Goal: Task Accomplishment & Management: Manage account settings

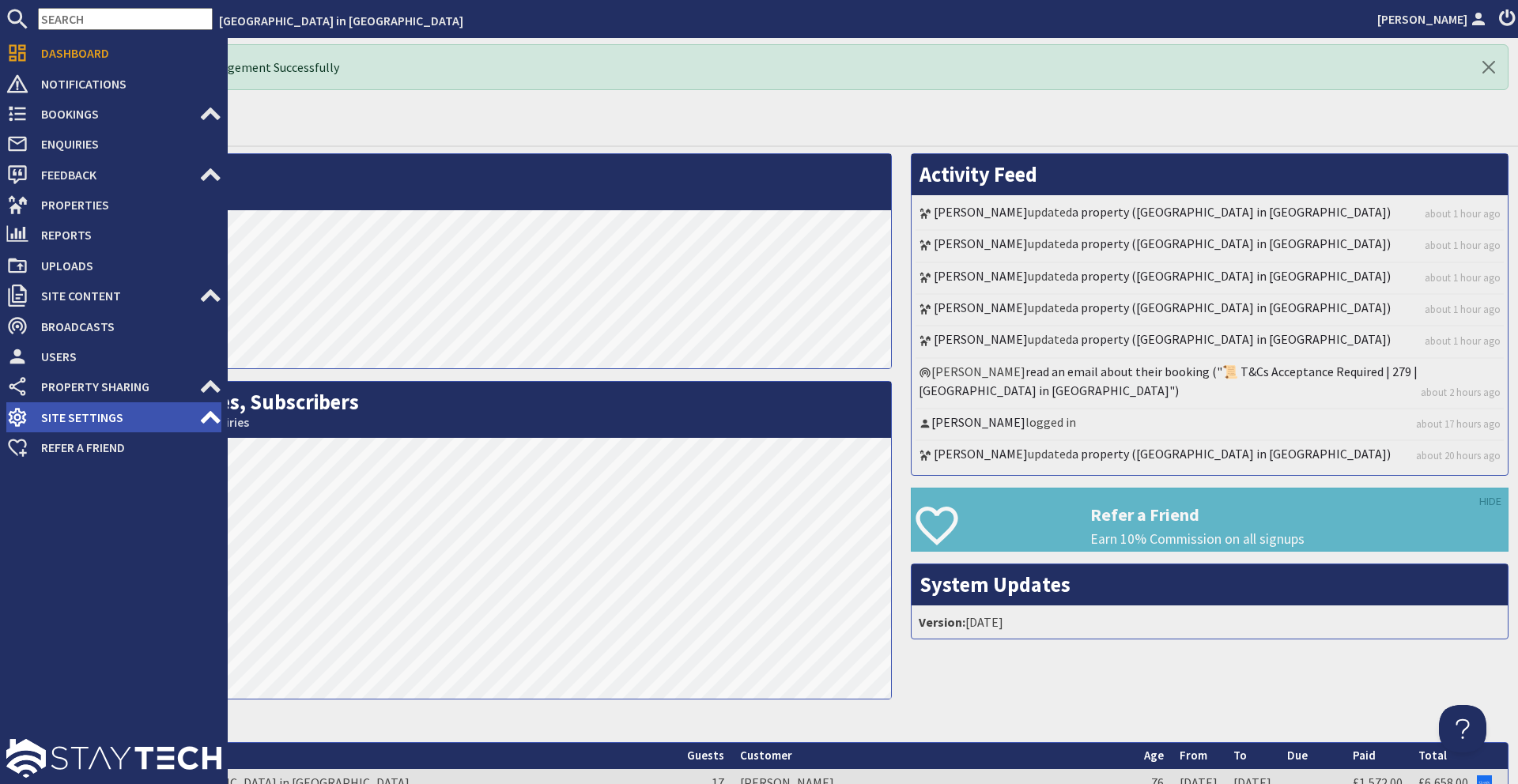
click at [74, 418] on span "Site Settings" at bounding box center [114, 418] width 170 height 26
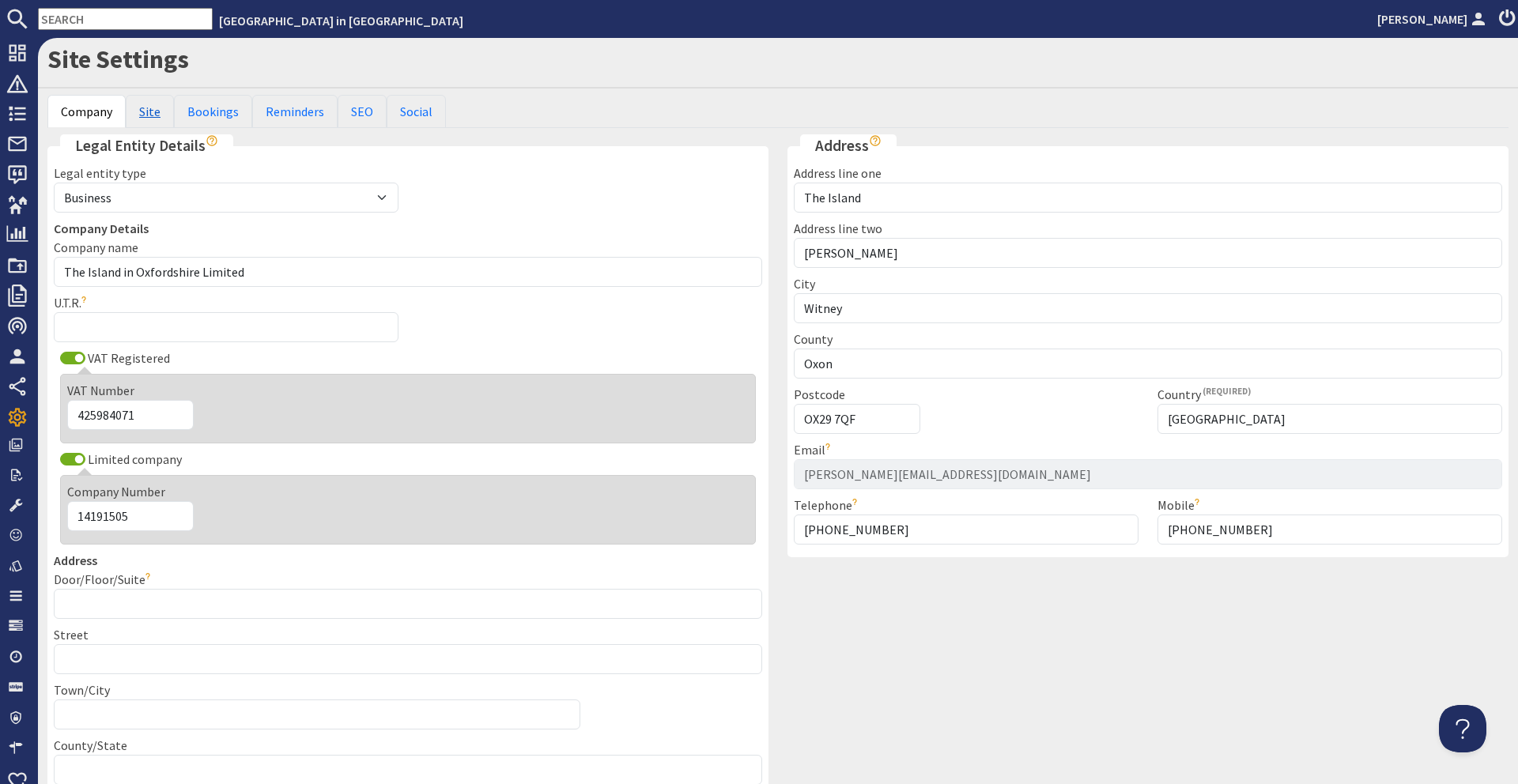
click at [150, 106] on link "Site" at bounding box center [150, 111] width 48 height 33
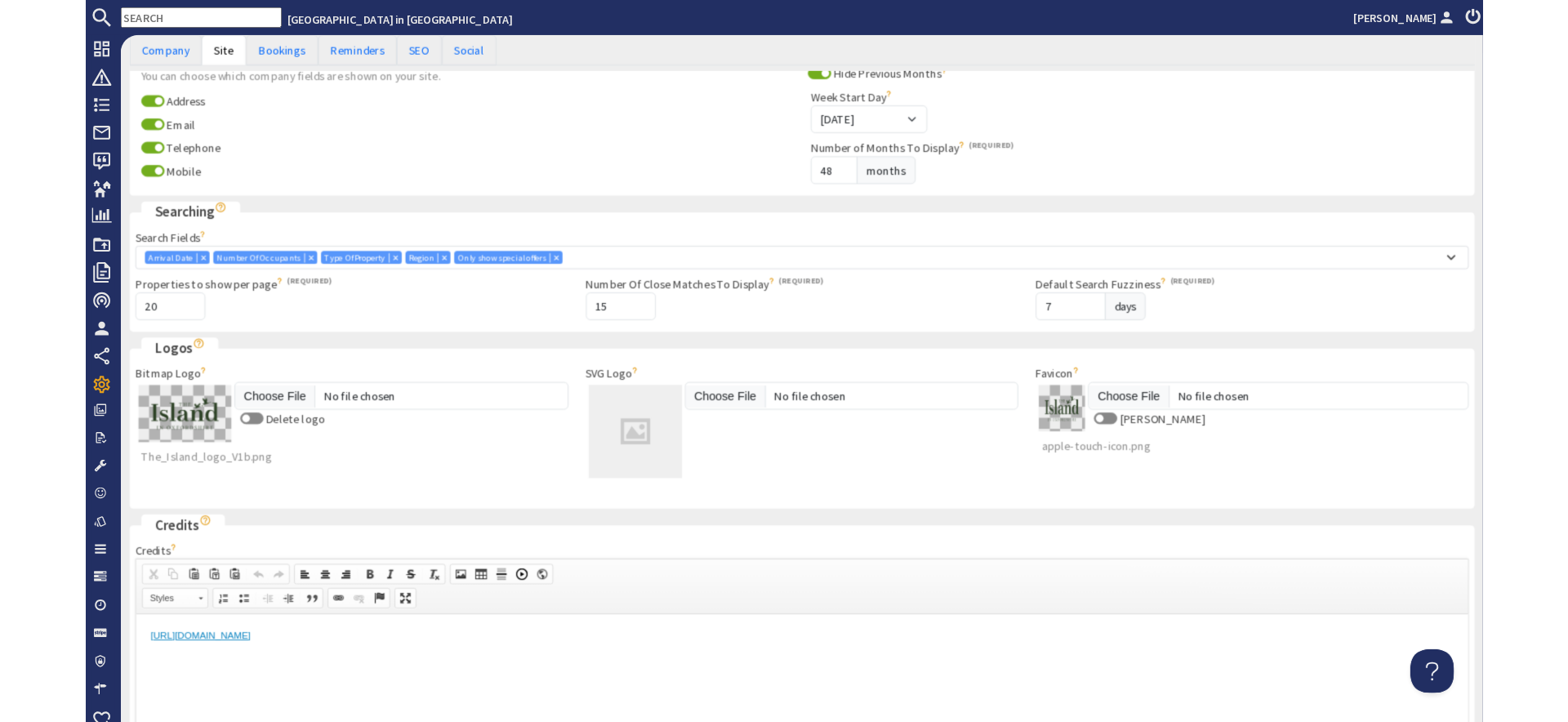
scroll to position [416, 0]
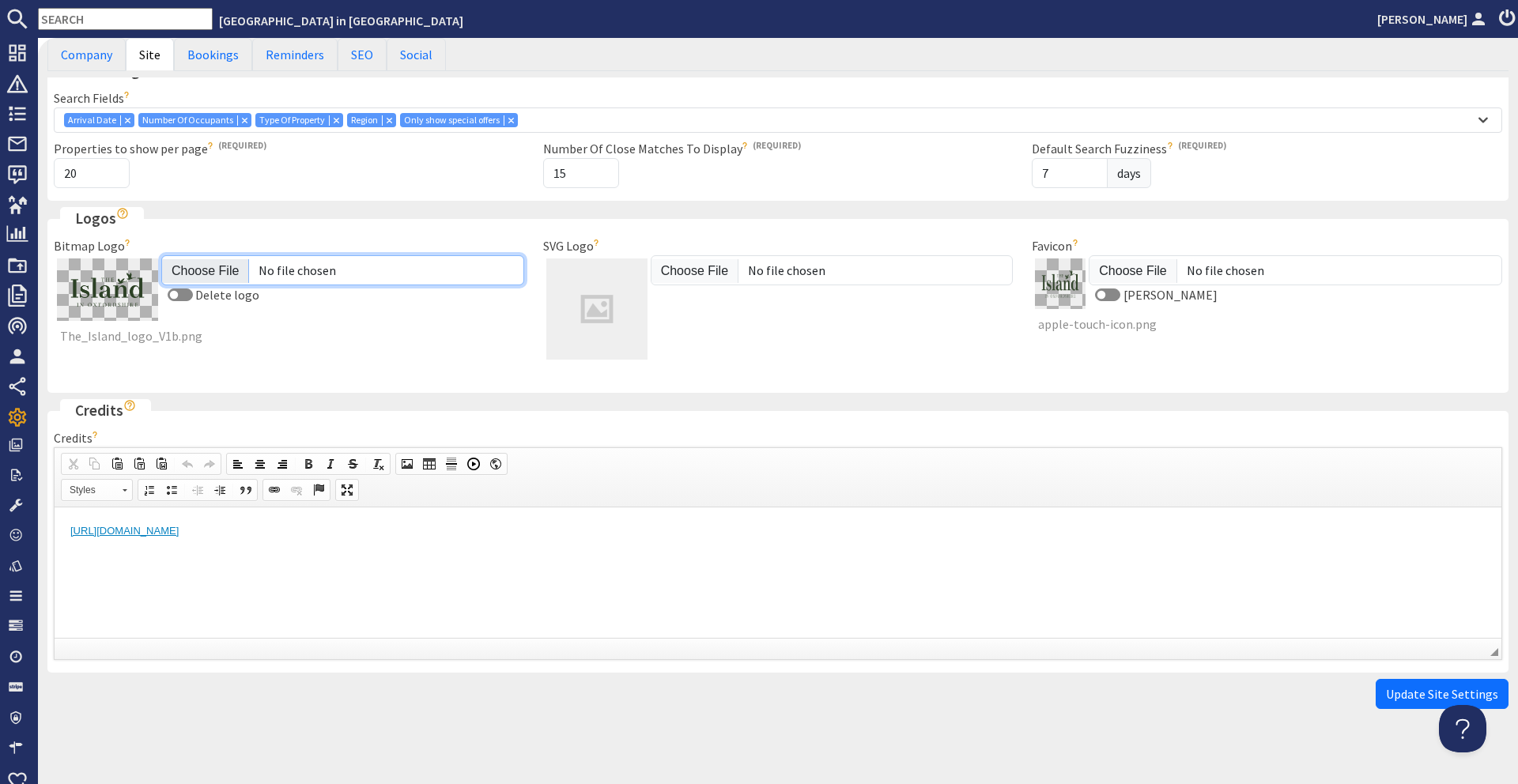
click at [234, 262] on input "Bitmap Logo" at bounding box center [342, 270] width 362 height 30
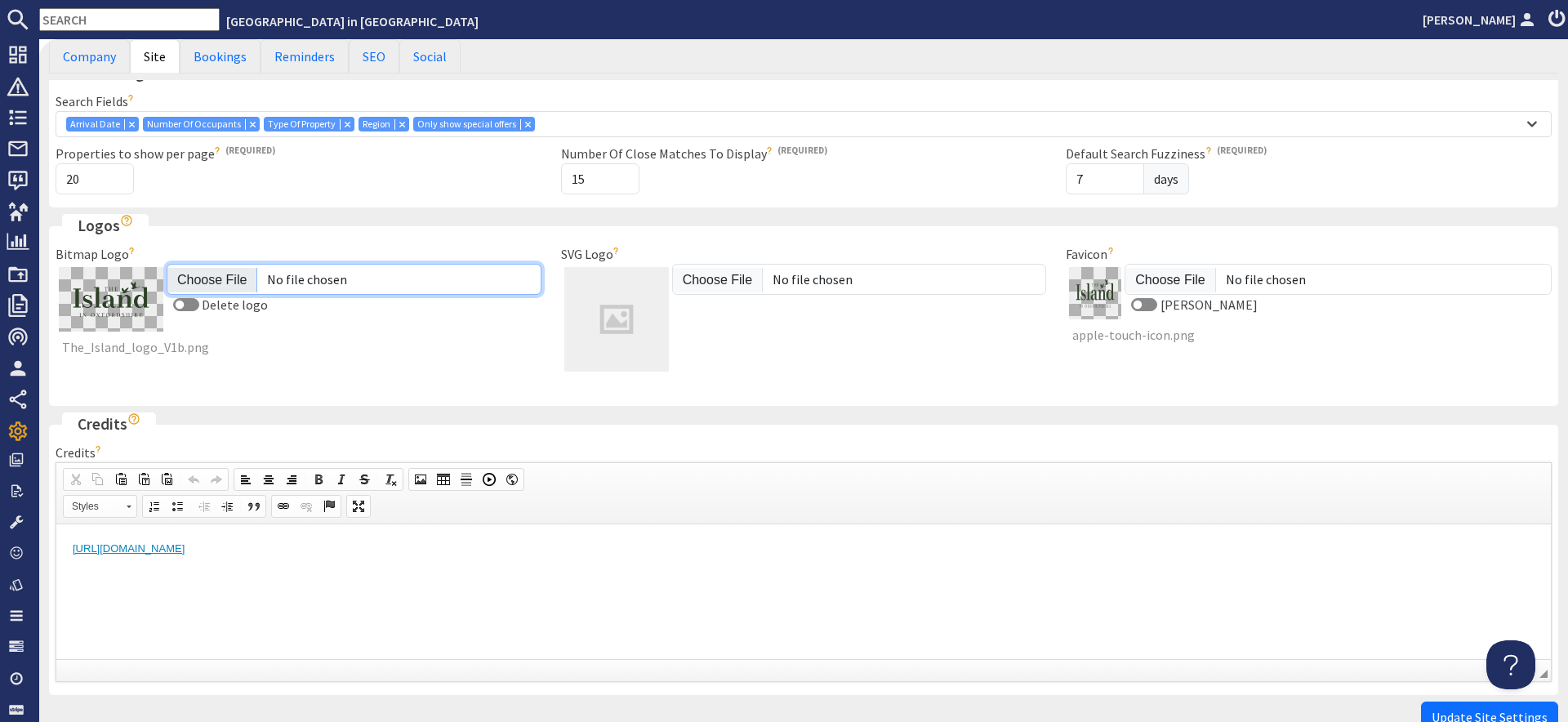
click at [226, 272] on input "Bitmap Logo" at bounding box center [354, 280] width 374 height 31
type input "C:\fakepath\The_Island_logo_V1b (2).png"
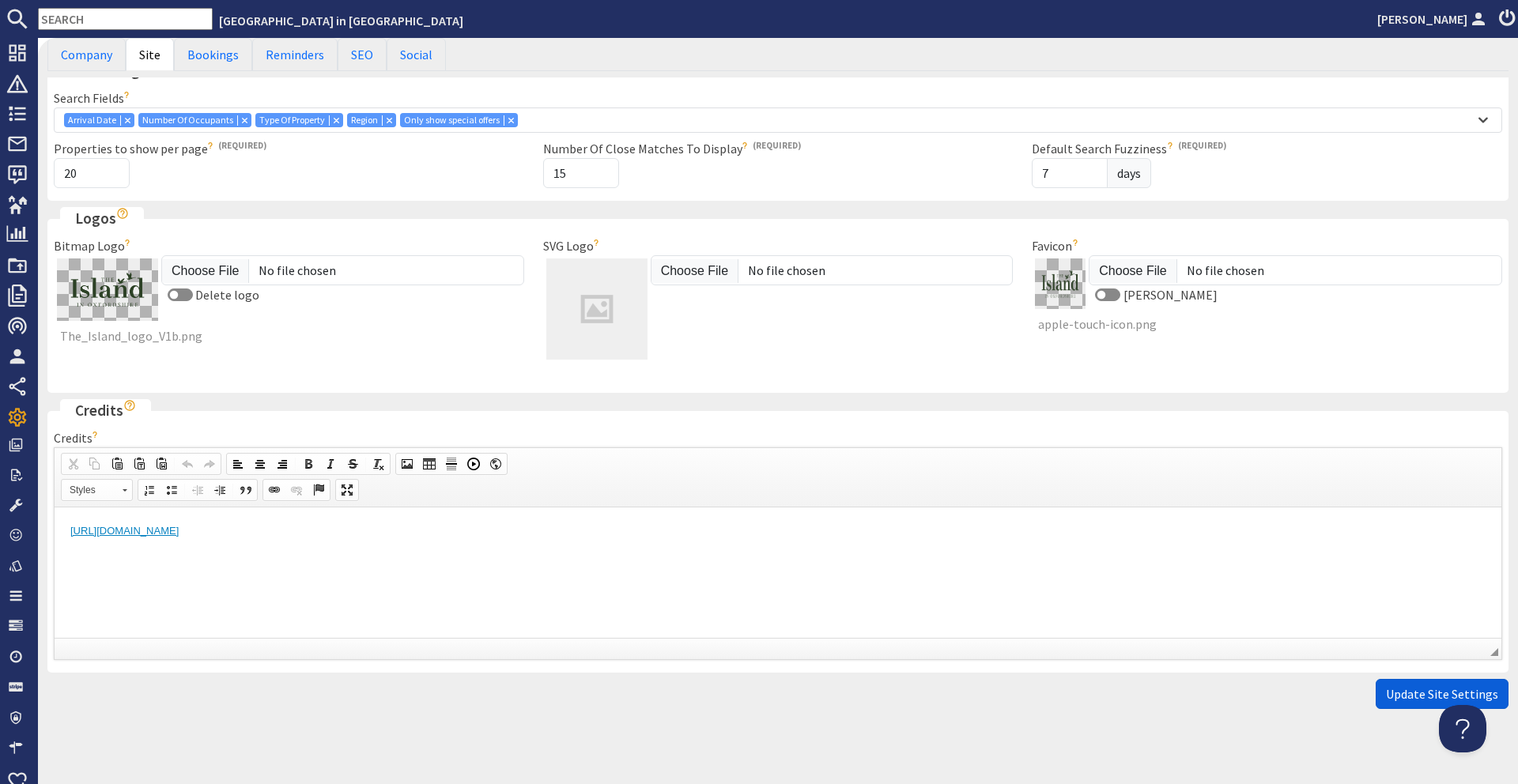
click at [1410, 686] on span "Update Site Settings" at bounding box center [1442, 694] width 112 height 16
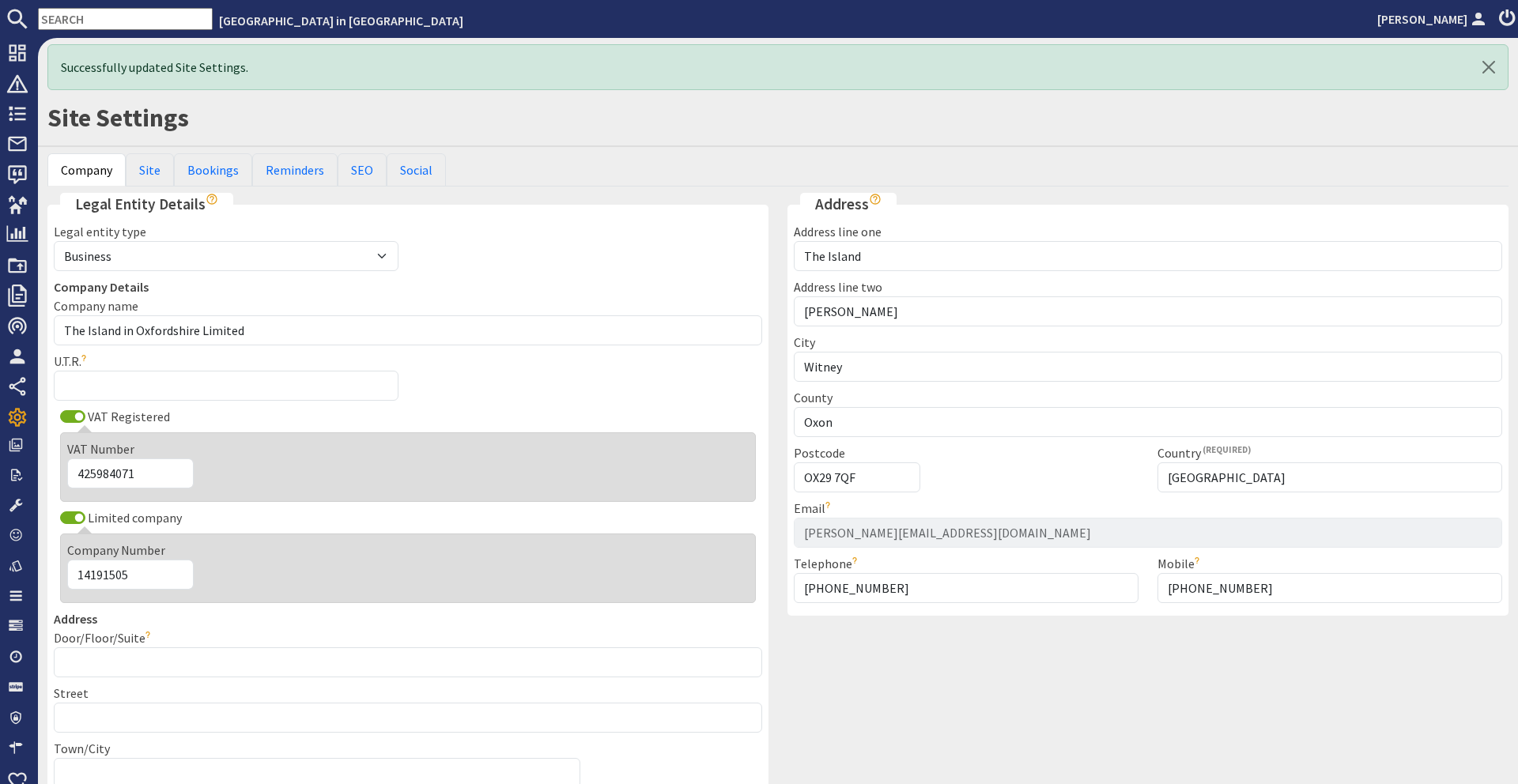
scroll to position [0, 0]
click at [159, 170] on link "Site" at bounding box center [150, 170] width 48 height 33
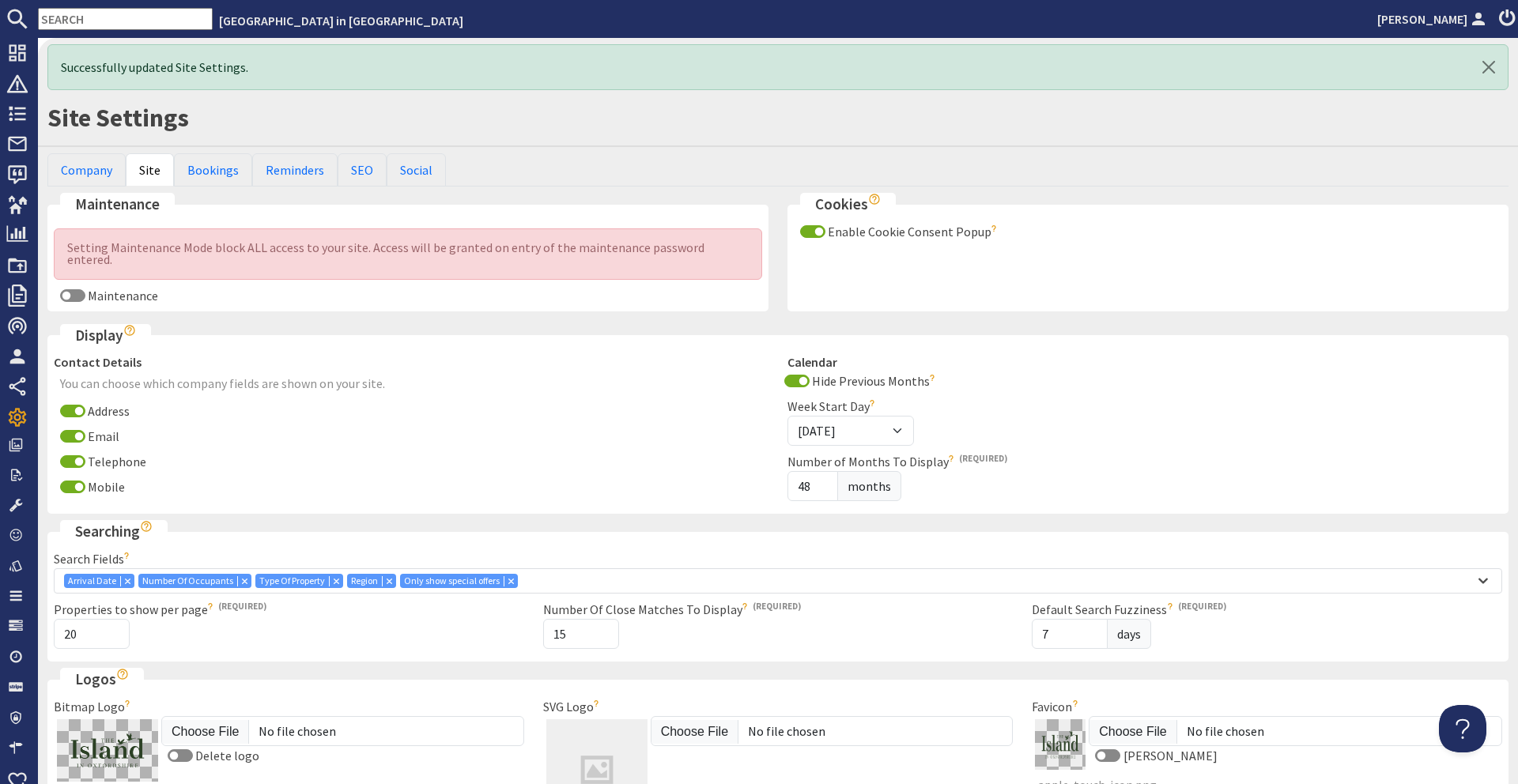
scroll to position [59, 0]
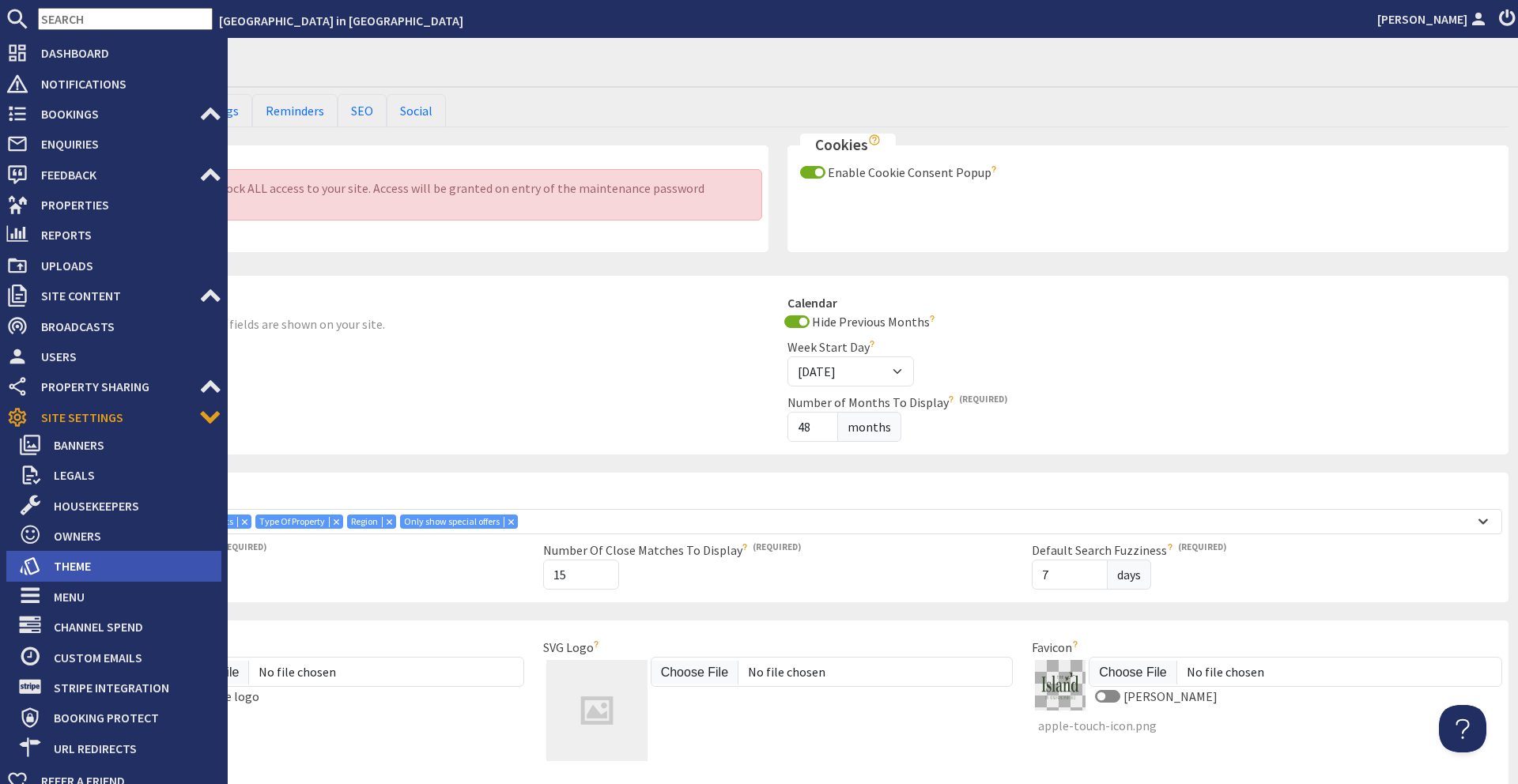
click at [91, 555] on span "Theme" at bounding box center [130, 566] width 180 height 26
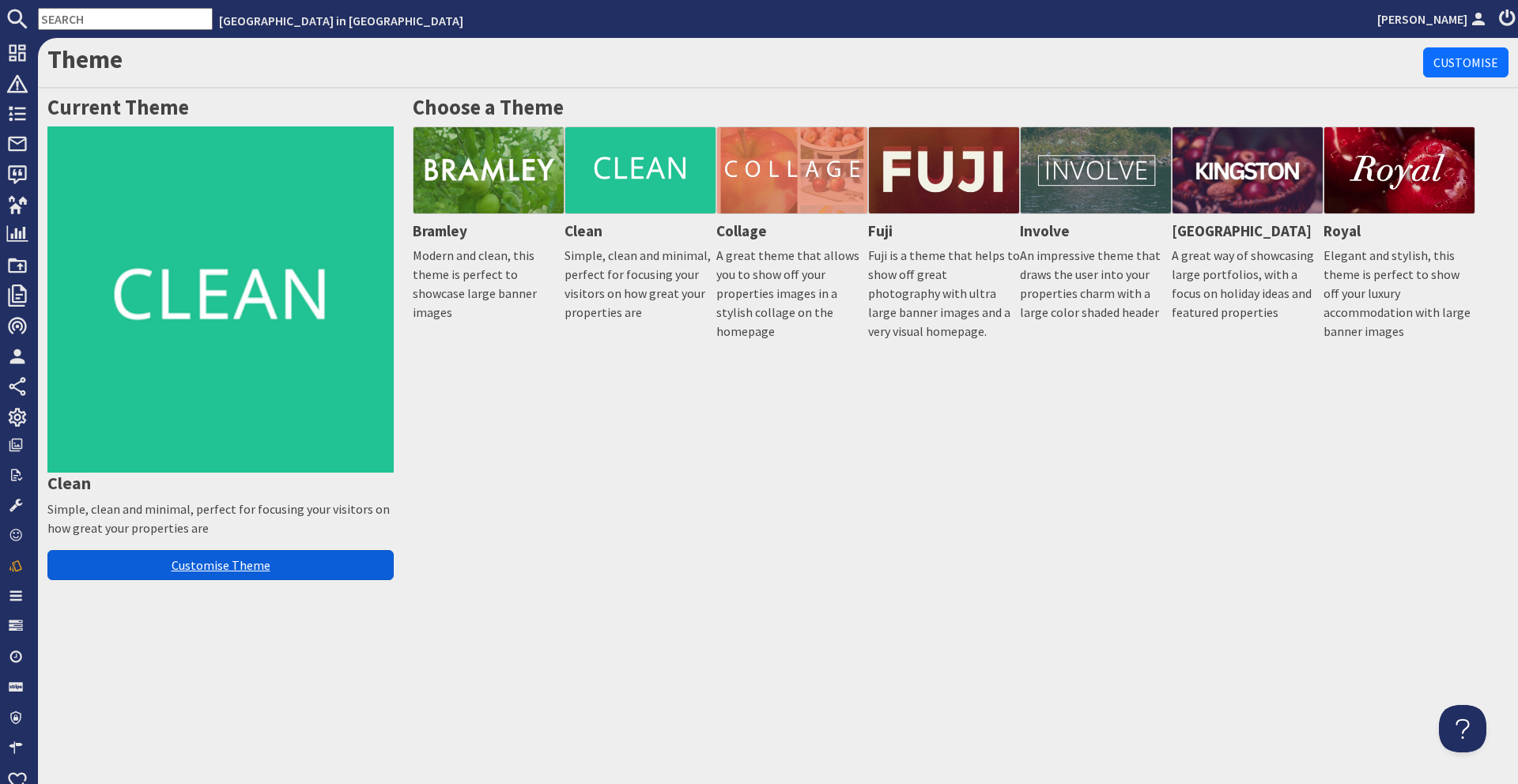
click at [267, 559] on link "Customise Theme" at bounding box center [220, 566] width 346 height 30
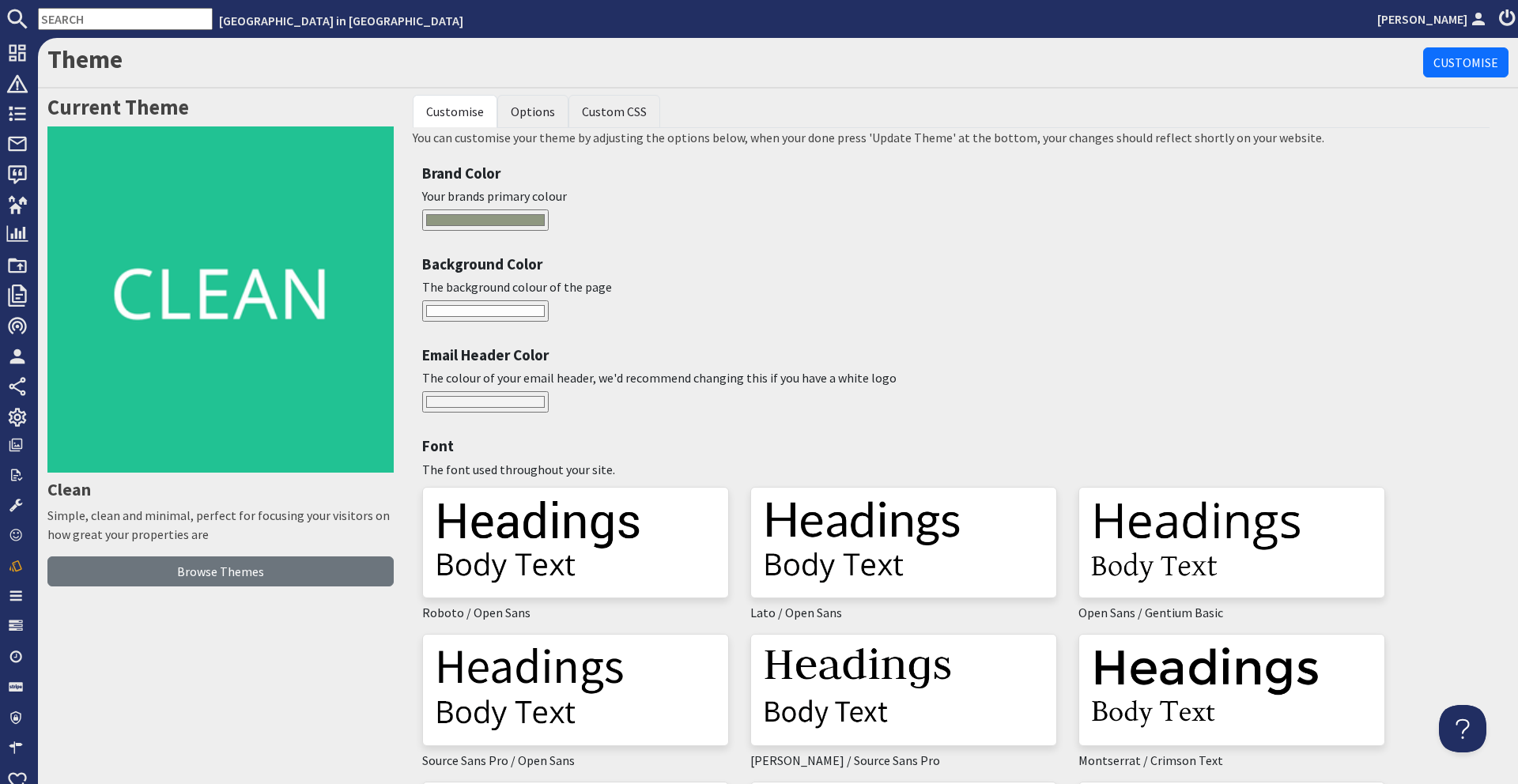
click at [540, 100] on li "Options" at bounding box center [532, 111] width 71 height 33
click at [539, 110] on link "Options" at bounding box center [532, 111] width 44 height 16
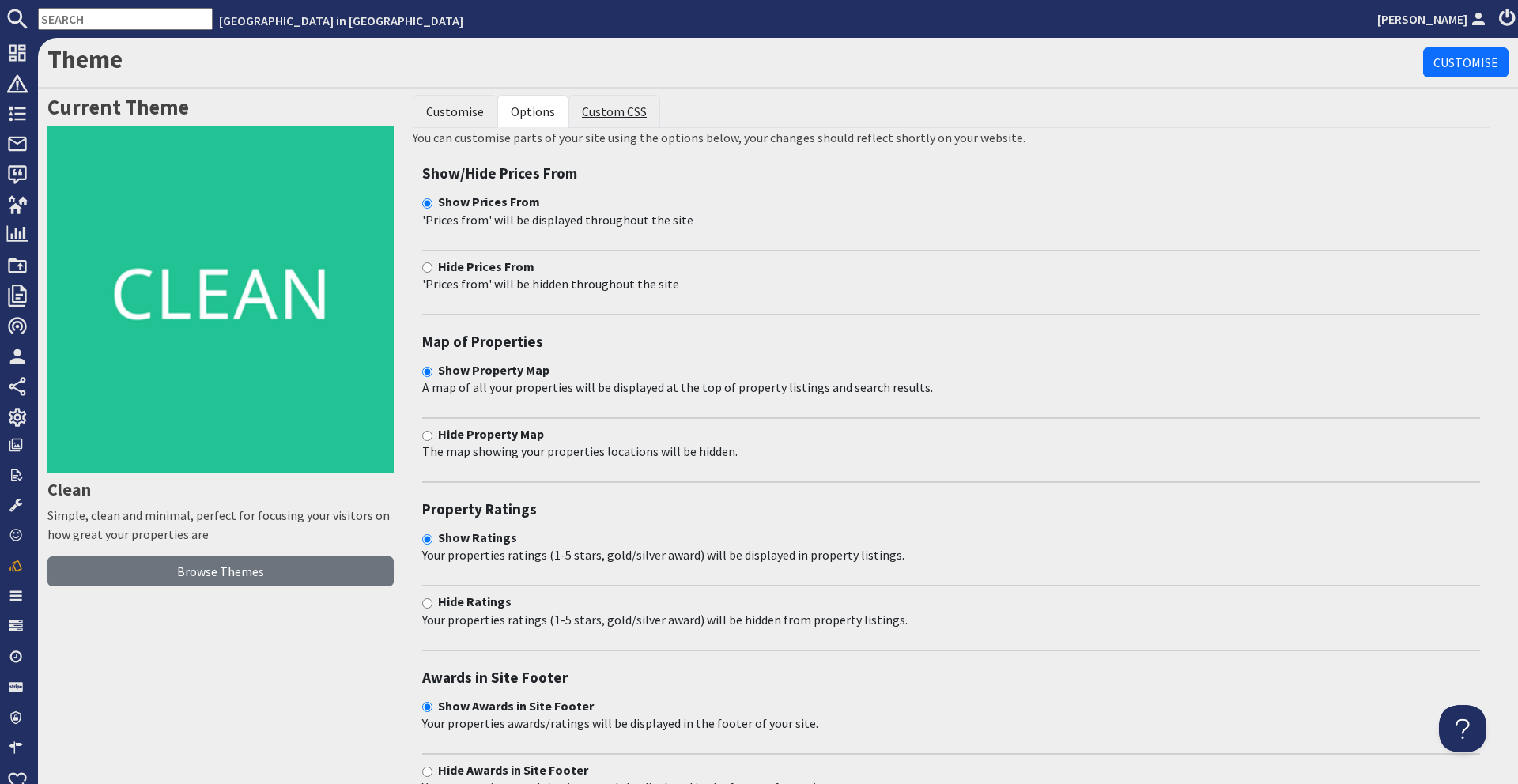
click at [595, 110] on link "Custom CSS" at bounding box center [614, 111] width 65 height 16
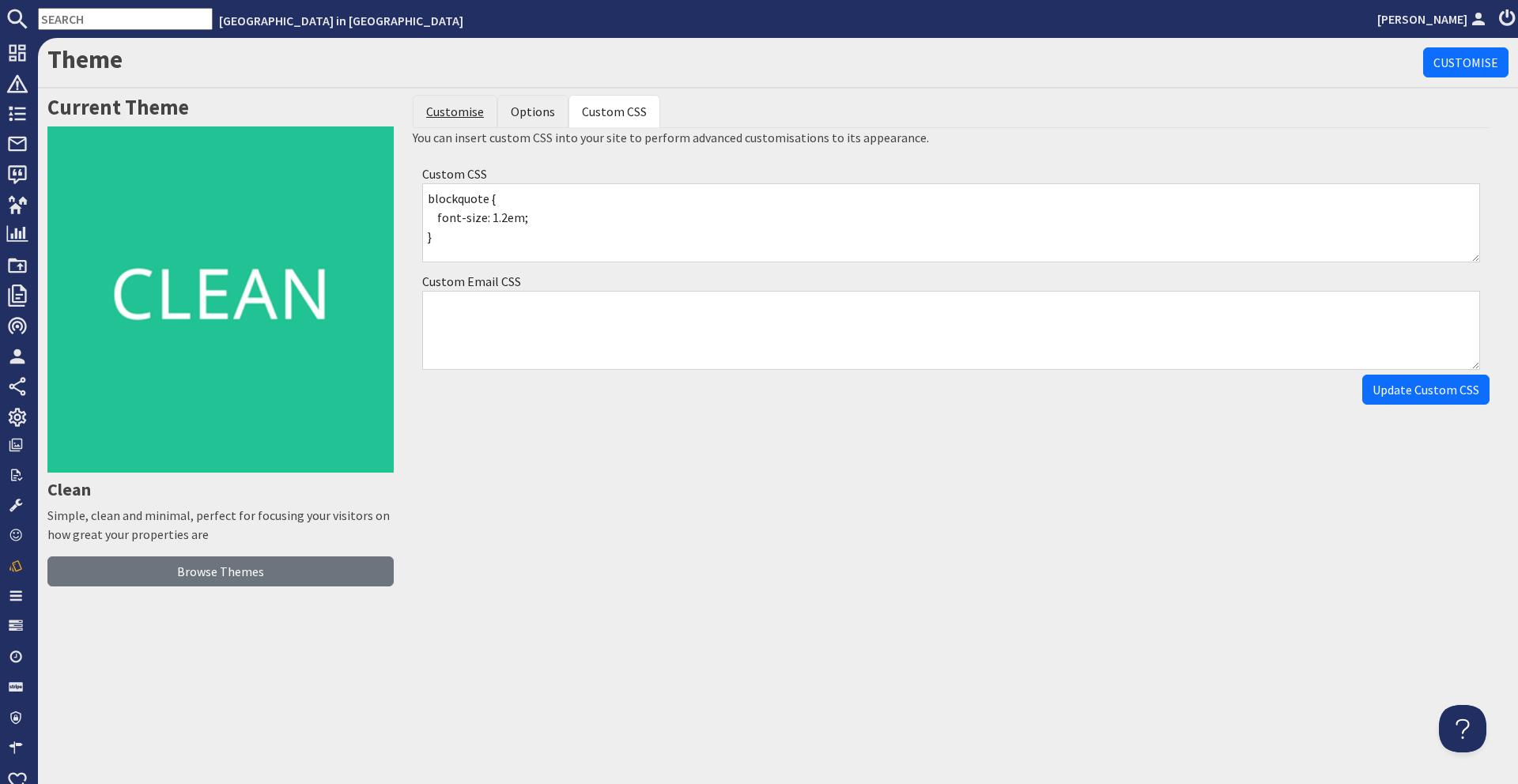
click at [475, 106] on link "Customise" at bounding box center [455, 111] width 58 height 16
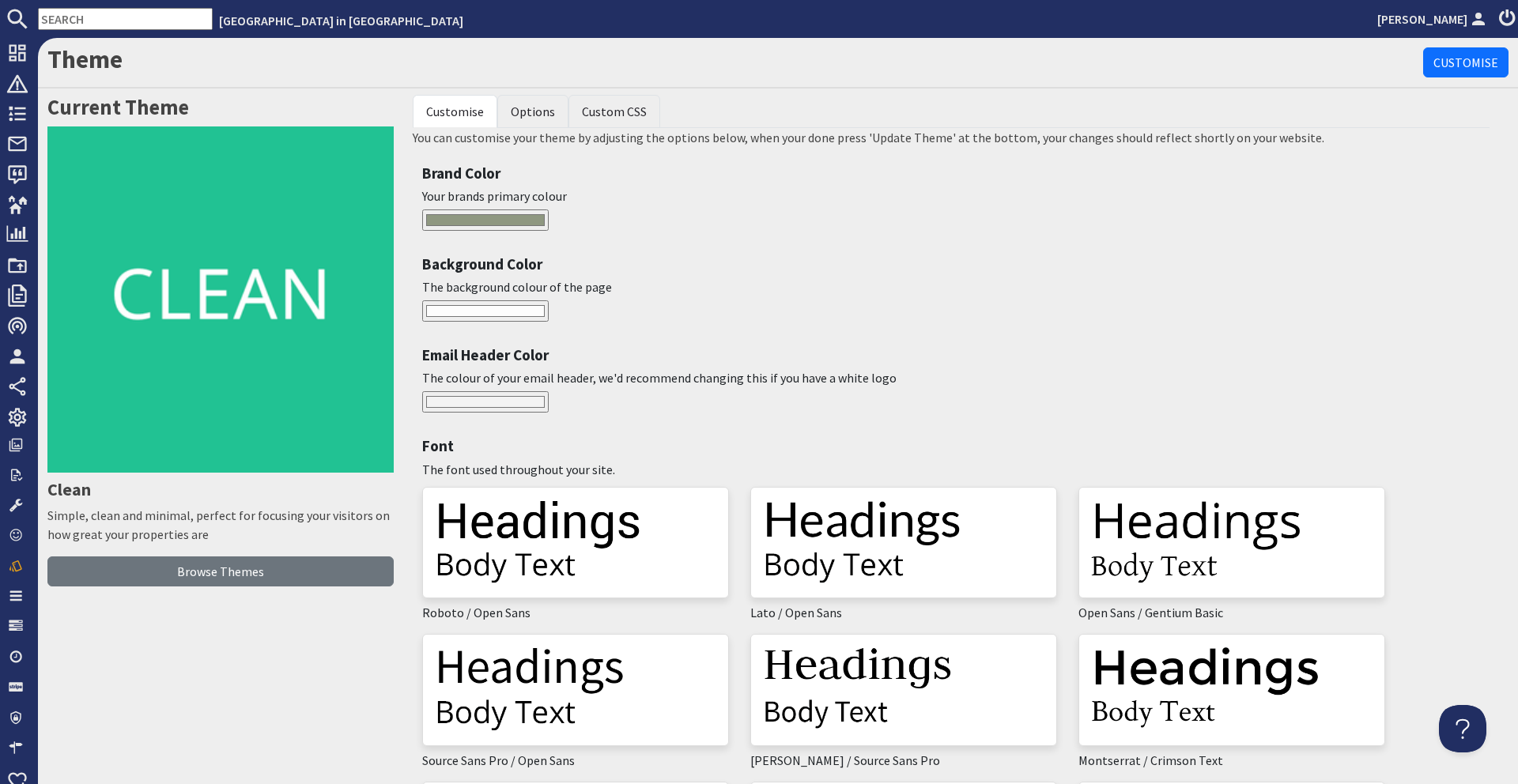
click at [499, 218] on input "#8f9881" at bounding box center [486, 220] width 126 height 22
click at [721, 222] on div "Brand Color Your brands primary colour #8f9881" at bounding box center [951, 202] width 1077 height 83
click at [187, 575] on link "Browse Themes" at bounding box center [220, 572] width 346 height 30
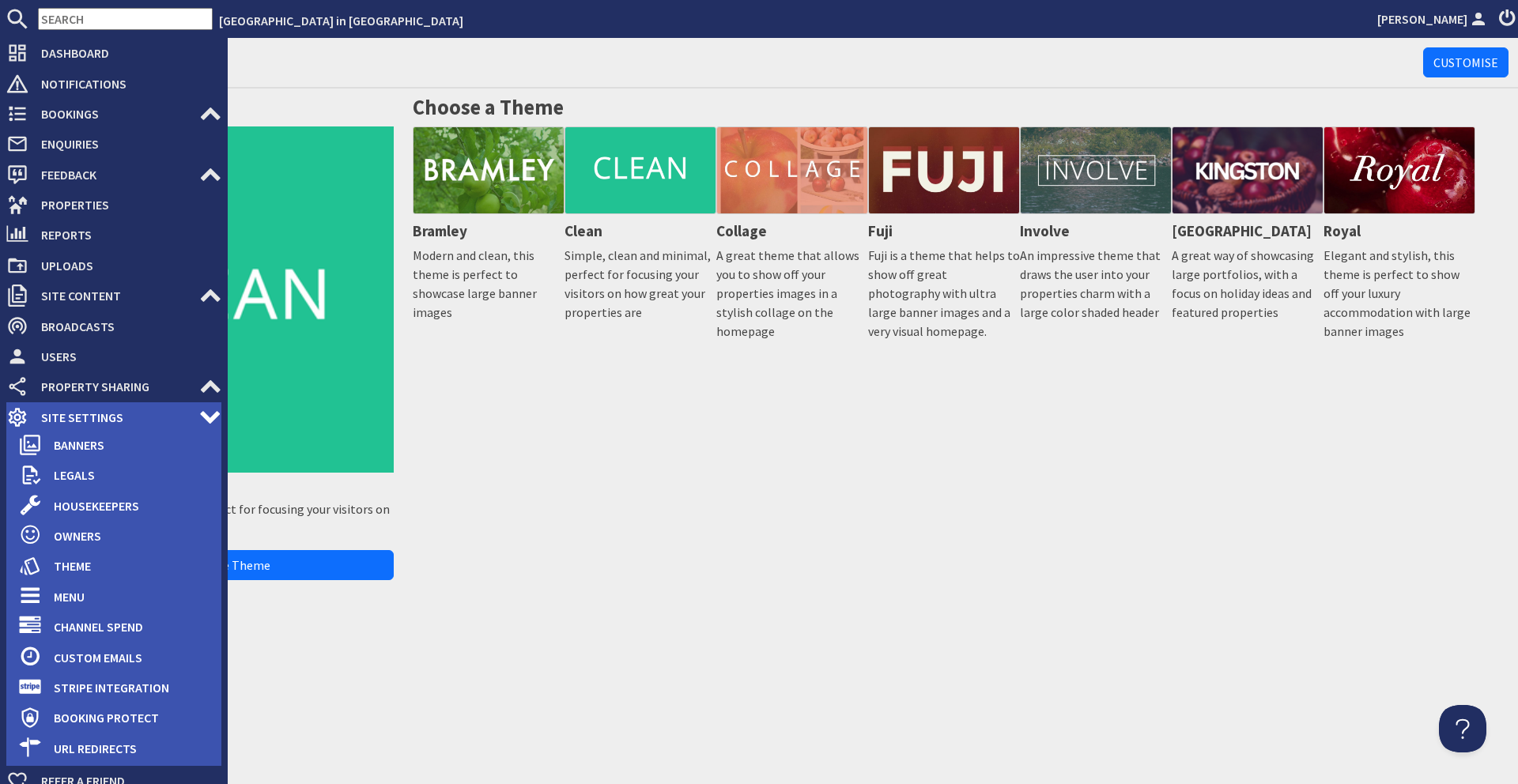
click at [44, 415] on span "Site Settings" at bounding box center [114, 418] width 170 height 26
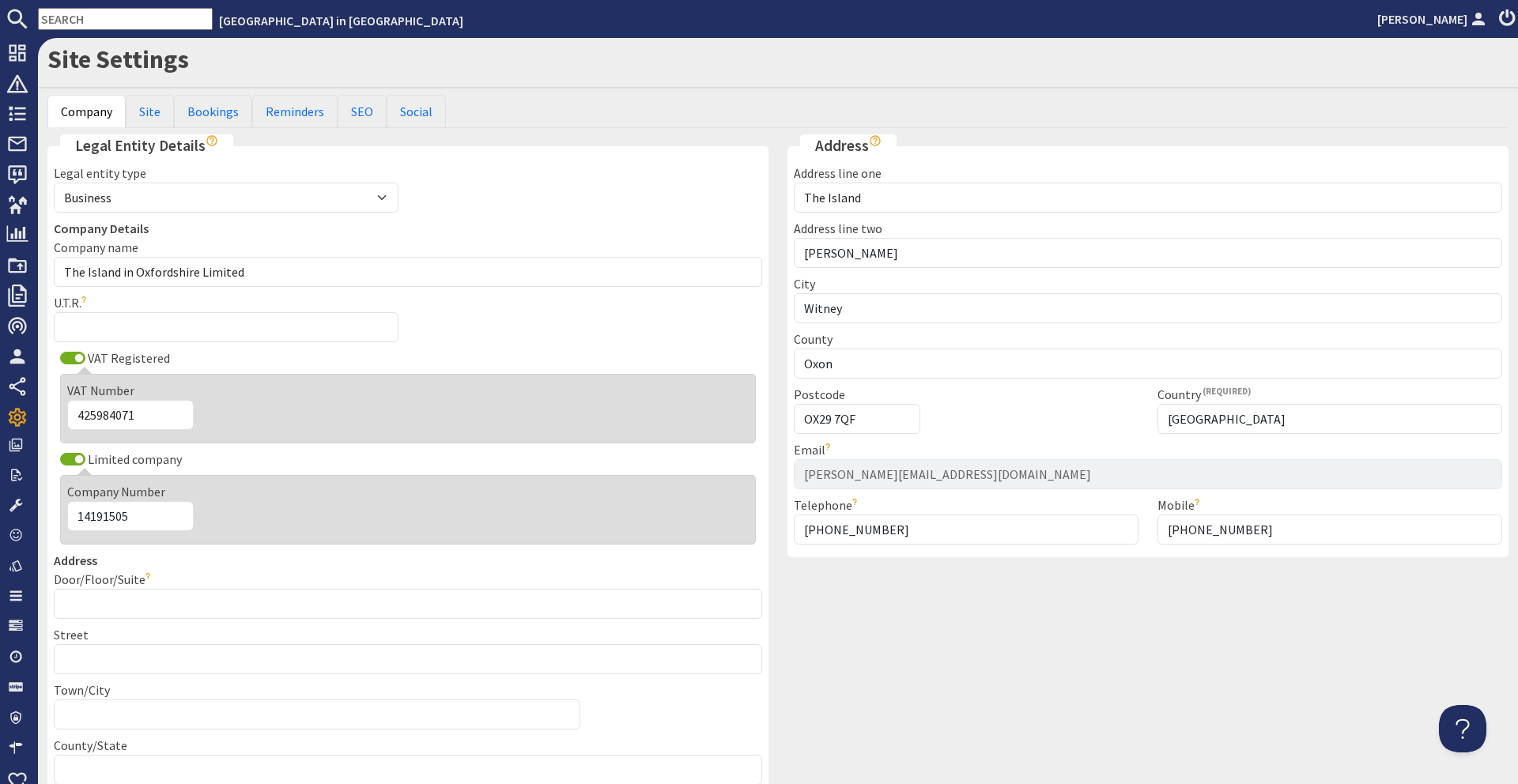
click at [155, 130] on div "Company Site Bookings Reminders SEO Social" at bounding box center [778, 114] width 1461 height 39
click at [154, 119] on link "Site" at bounding box center [150, 111] width 48 height 33
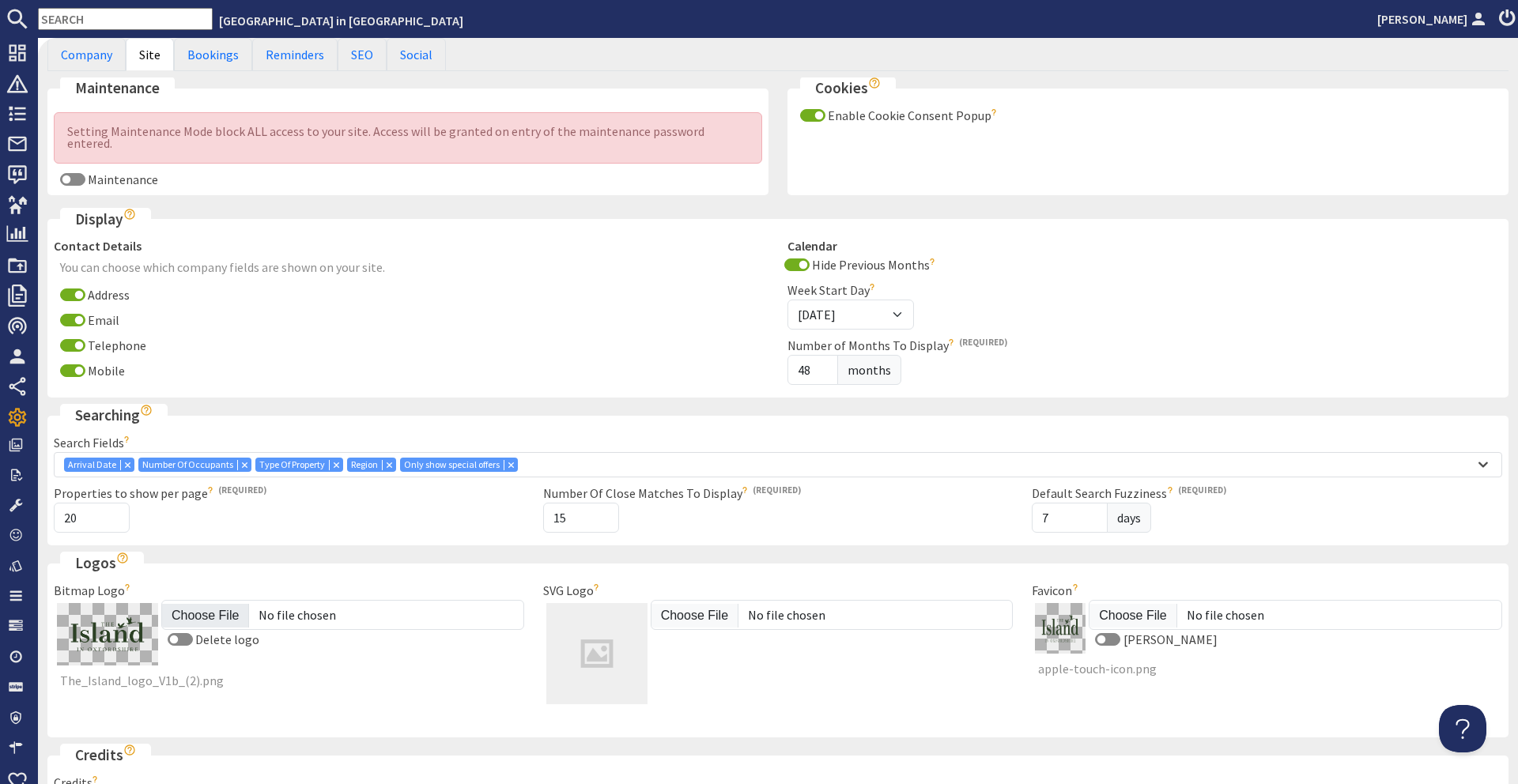
scroll to position [55, 0]
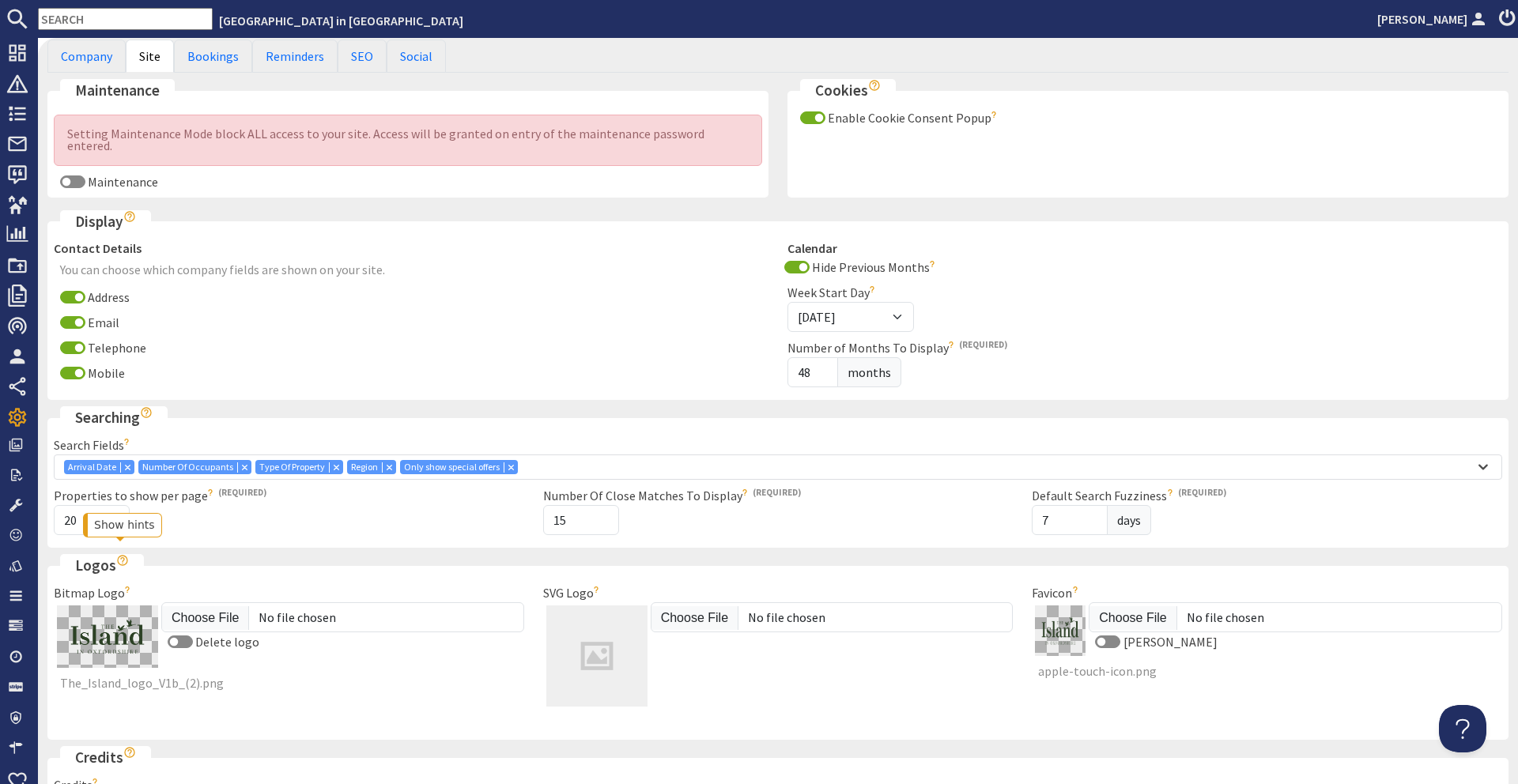
click at [118, 554] on icon "Show hints" at bounding box center [122, 561] width 13 height 13
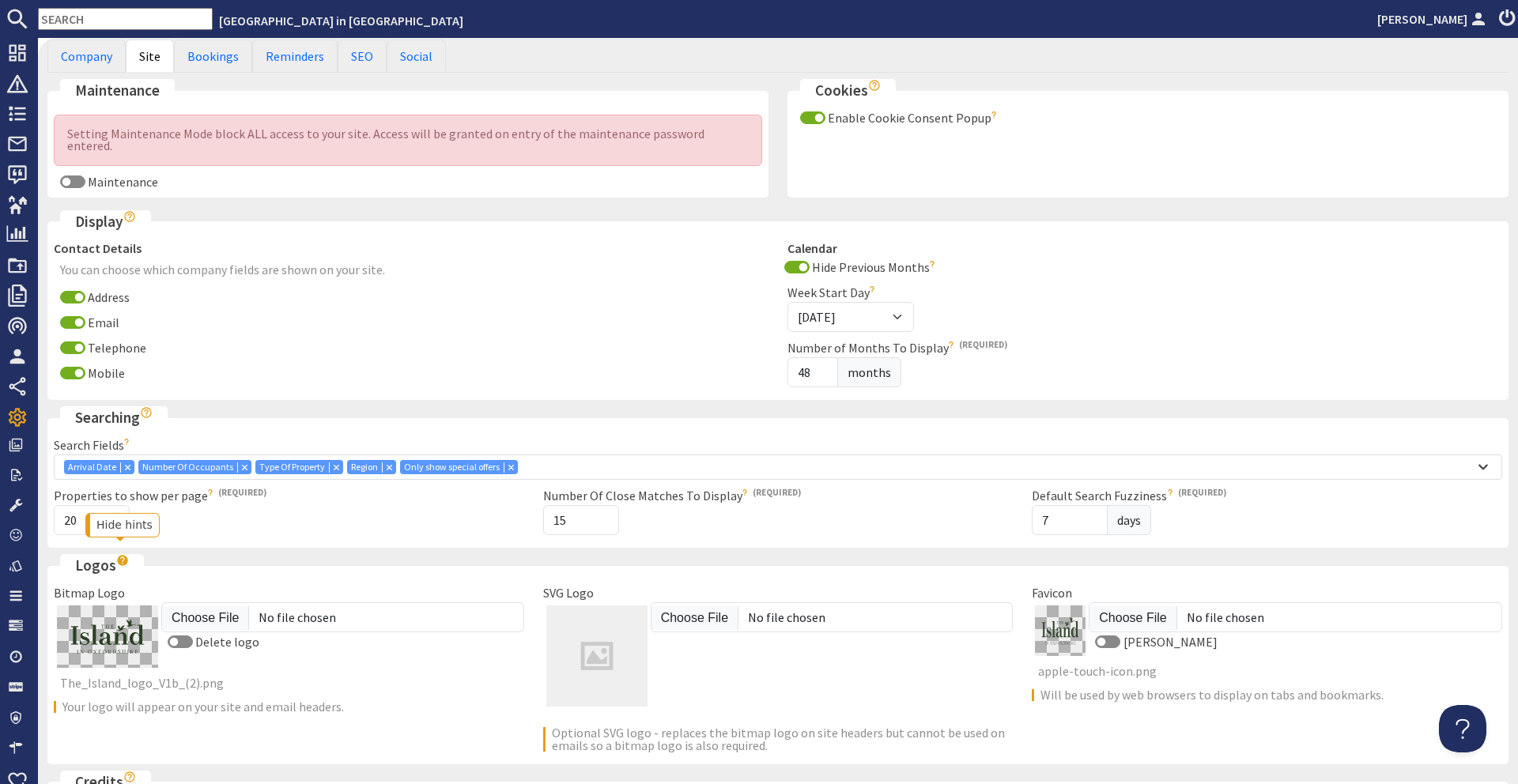
click at [118, 556] on use "Hide hints" at bounding box center [122, 561] width 10 height 10
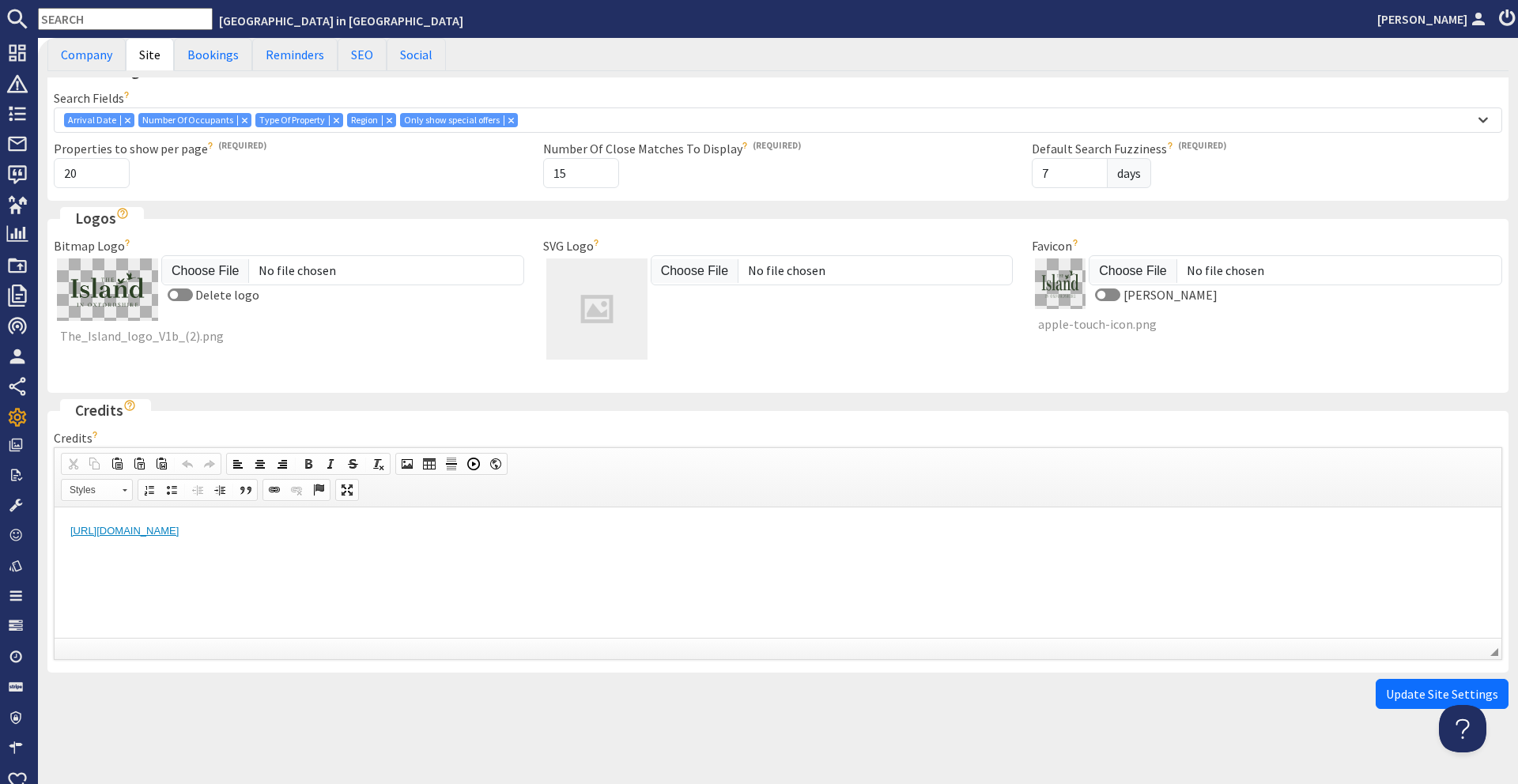
scroll to position [0, 0]
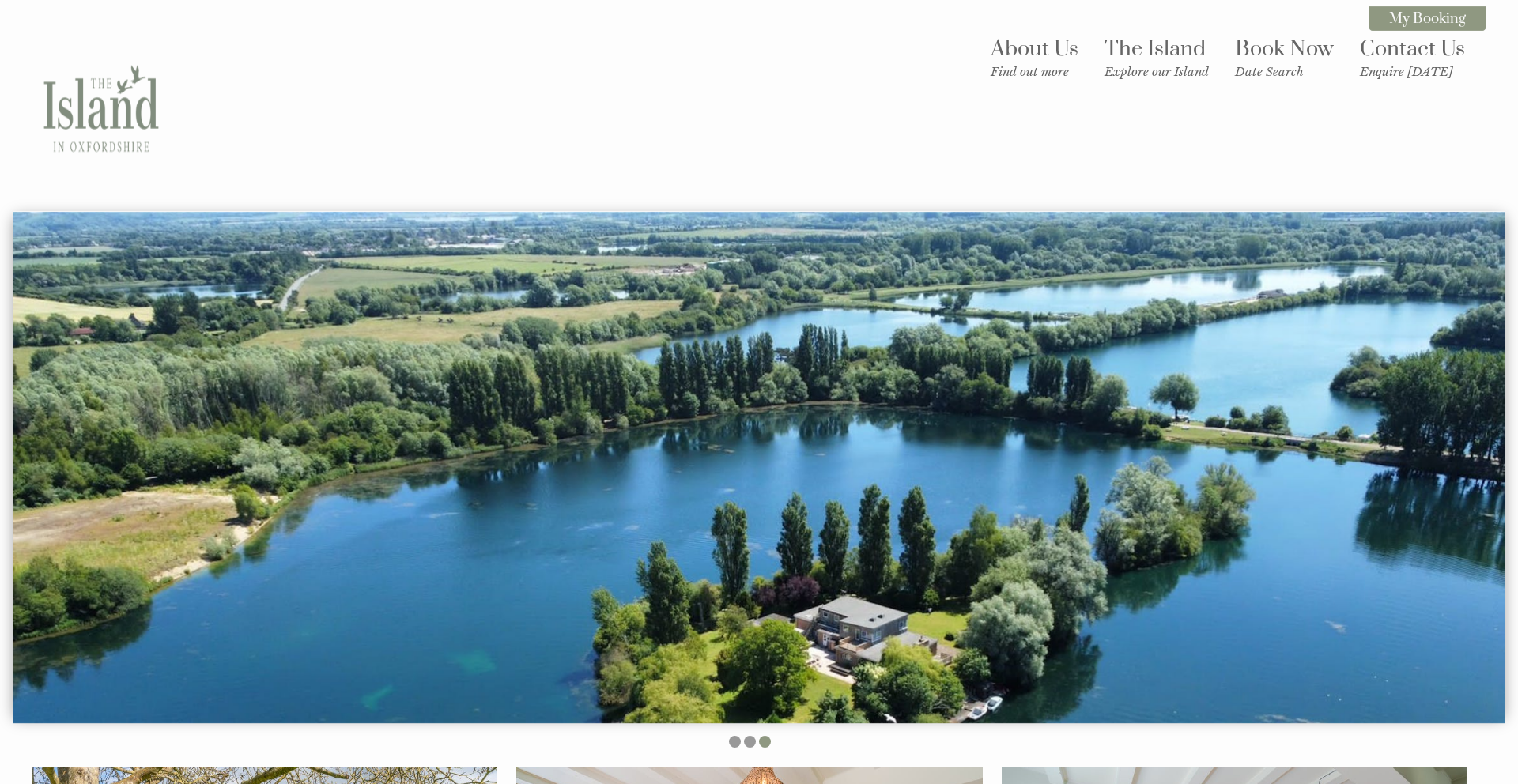
click at [158, 106] on img at bounding box center [102, 109] width 158 height 158
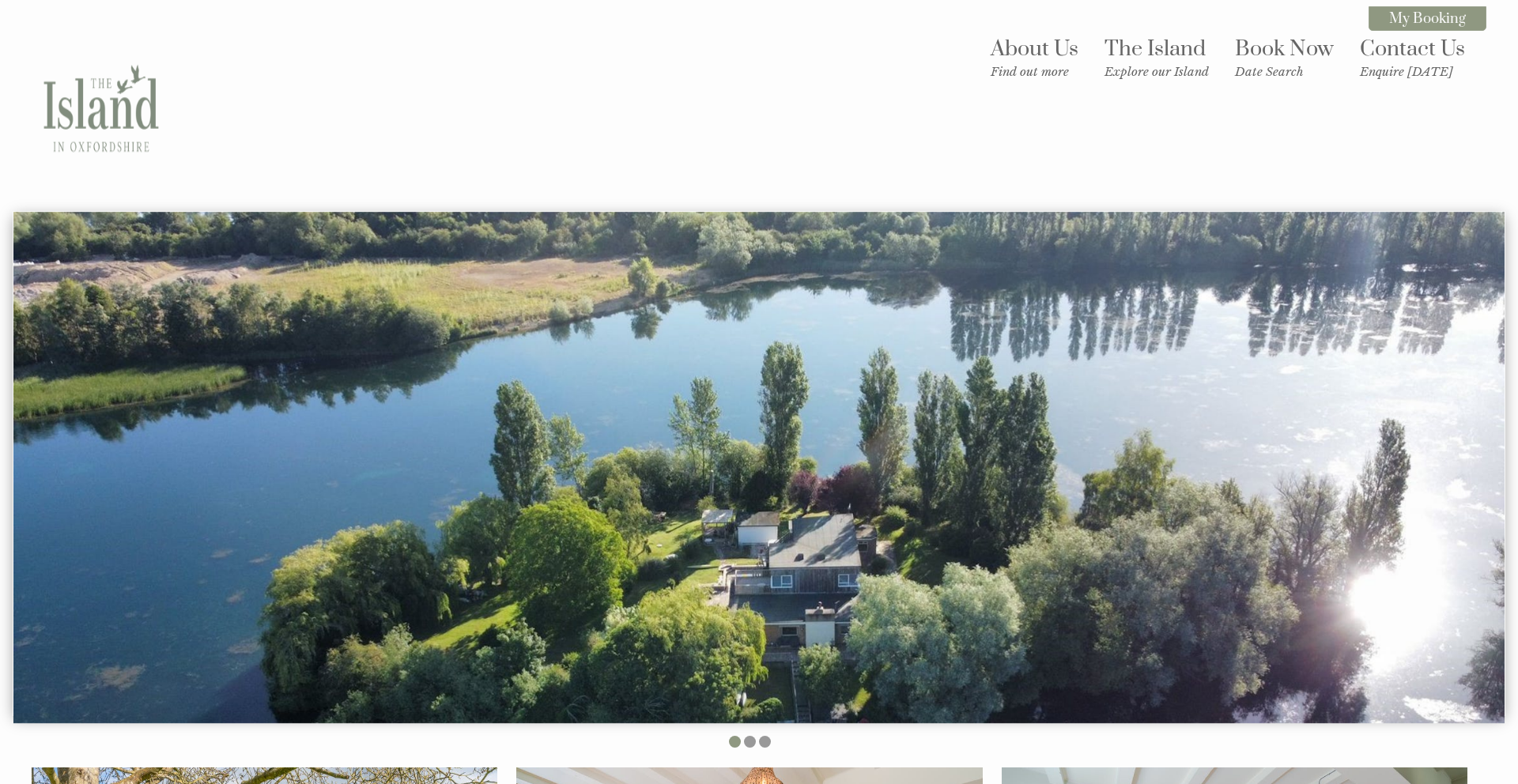
drag, startPoint x: 154, startPoint y: 111, endPoint x: 166, endPoint y: 111, distance: 12.0
